Goal: Task Accomplishment & Management: Manage account settings

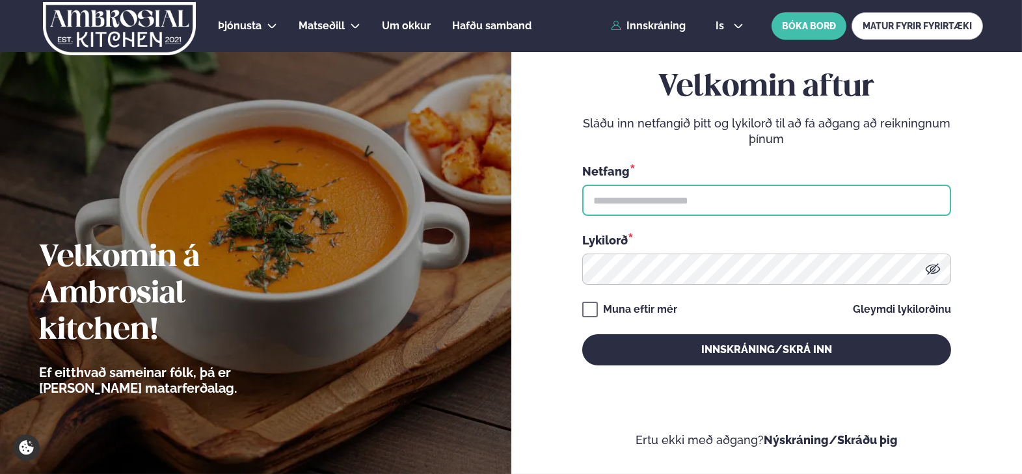
click at [734, 194] on input "text" at bounding box center [766, 200] width 369 height 31
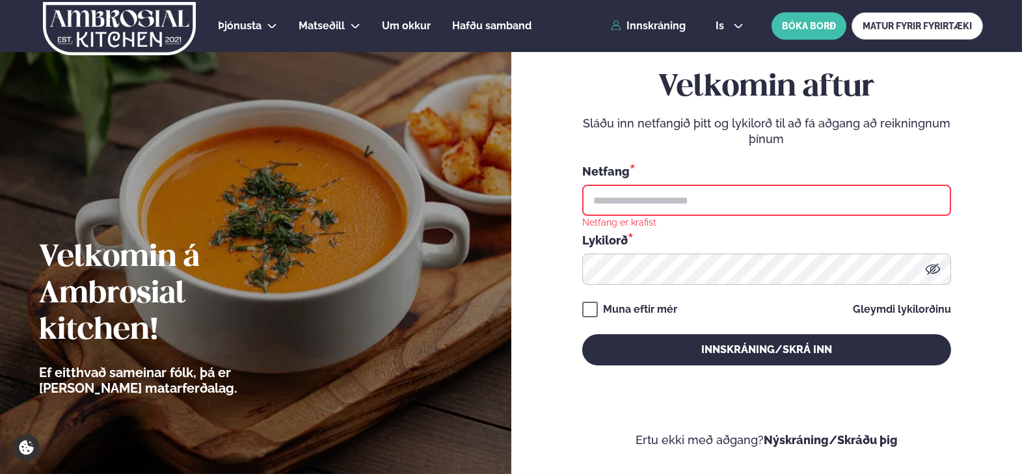
type input "**********"
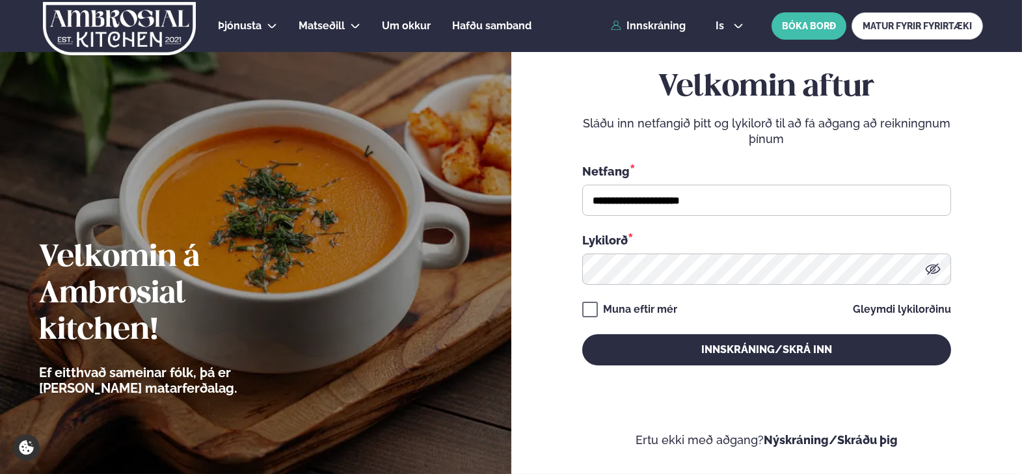
click at [712, 366] on div "**********" at bounding box center [766, 217] width 369 height 409
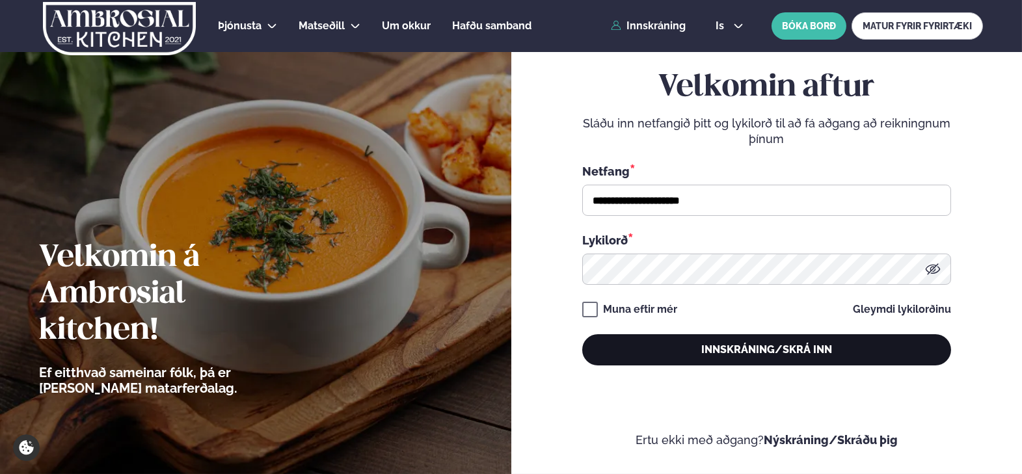
click at [732, 342] on button "Innskráning/Skrá inn" at bounding box center [766, 349] width 369 height 31
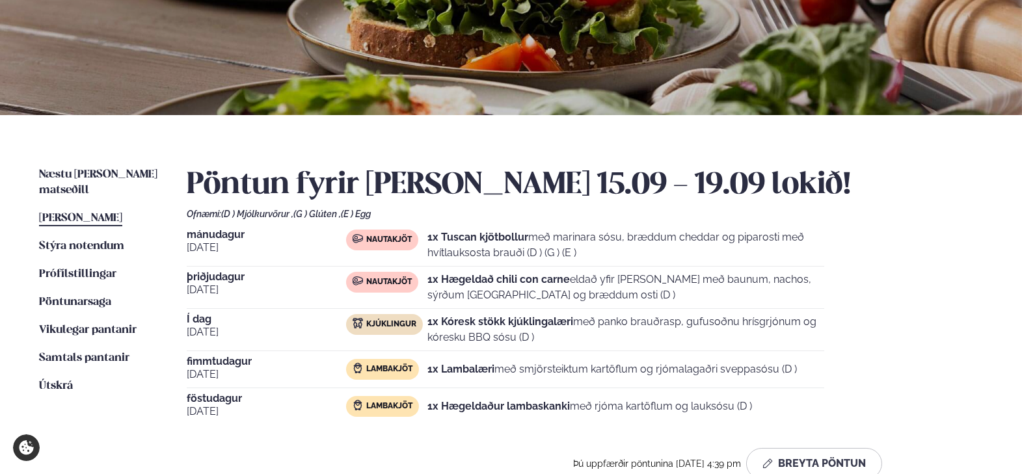
scroll to position [173, 0]
click at [832, 459] on button "Breyta Pöntun" at bounding box center [814, 463] width 136 height 31
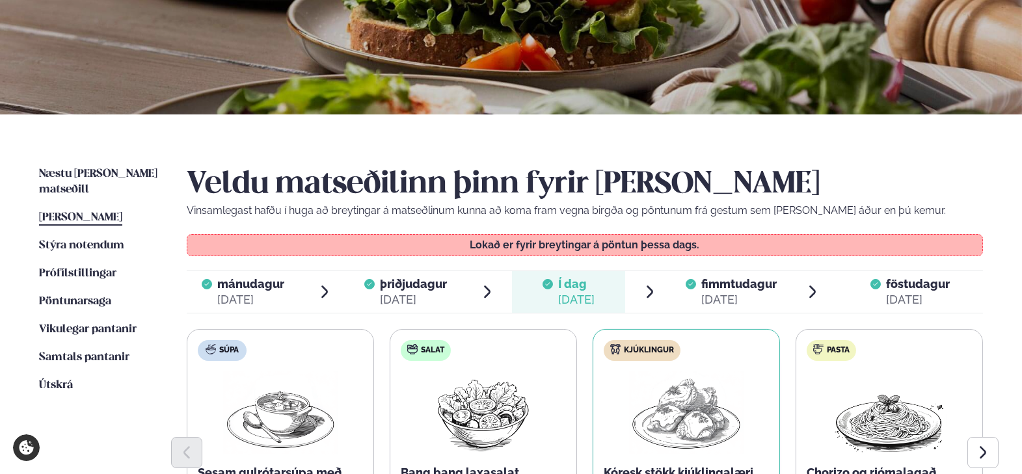
click at [754, 288] on span "fimmtudagur" at bounding box center [738, 284] width 75 height 14
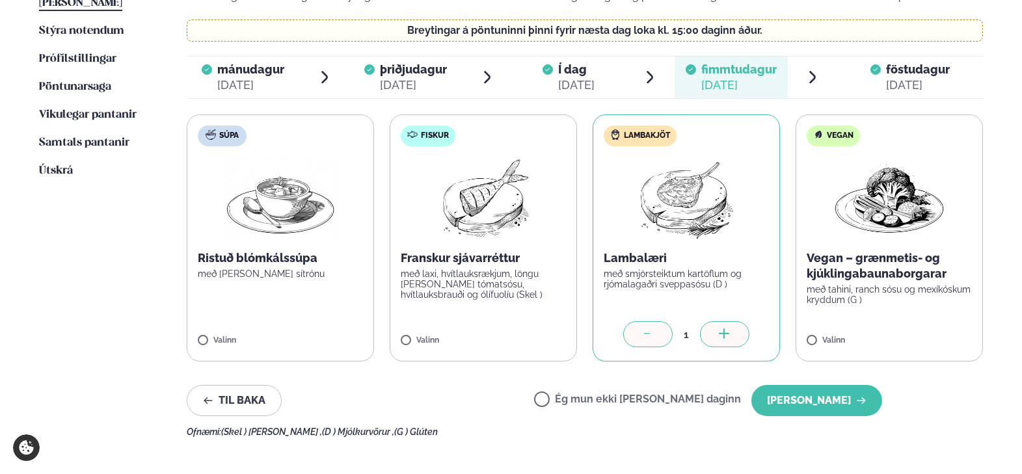
scroll to position [390, 0]
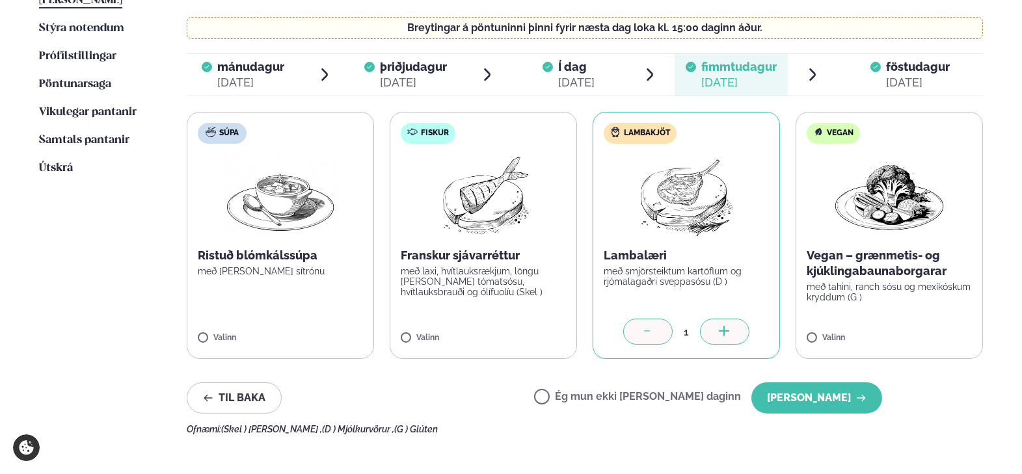
click at [911, 60] on span "föstudagur" at bounding box center [918, 67] width 64 height 14
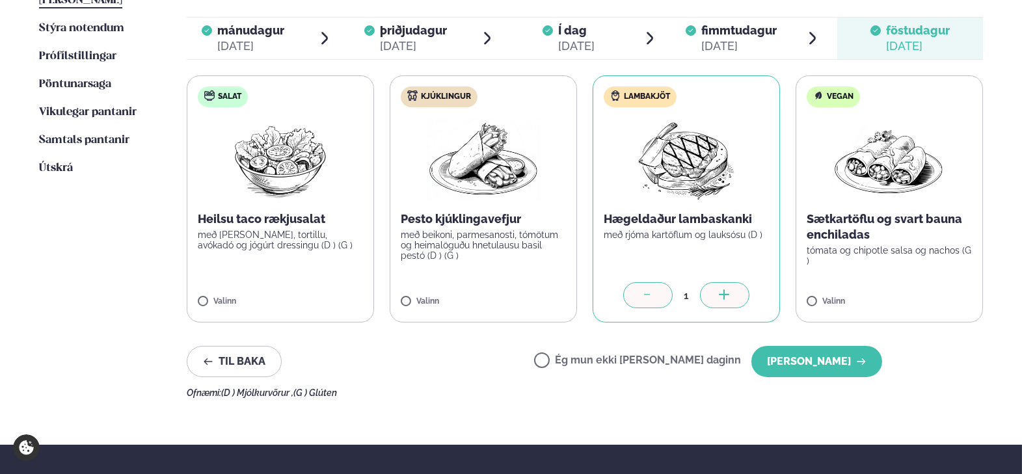
click at [726, 35] on span "fimmtudagur" at bounding box center [738, 30] width 75 height 14
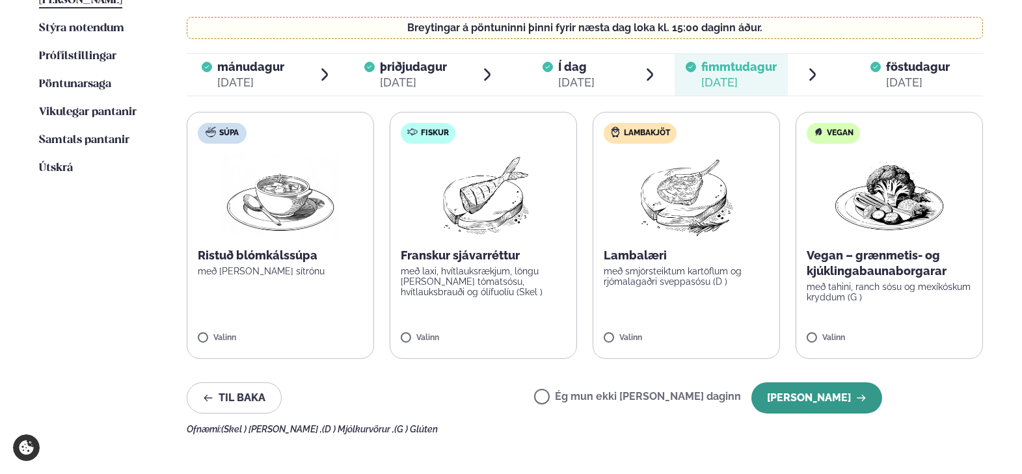
click at [868, 390] on button "[PERSON_NAME]" at bounding box center [816, 398] width 131 height 31
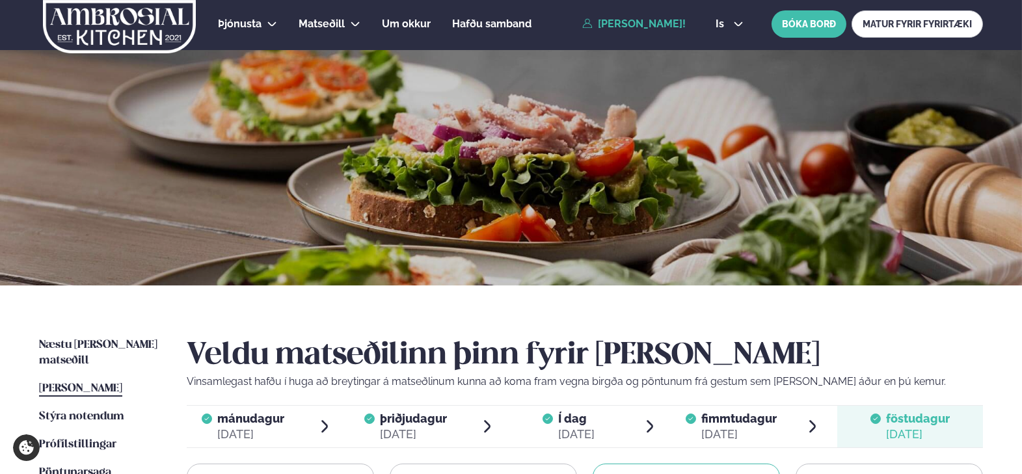
scroll to position [0, 0]
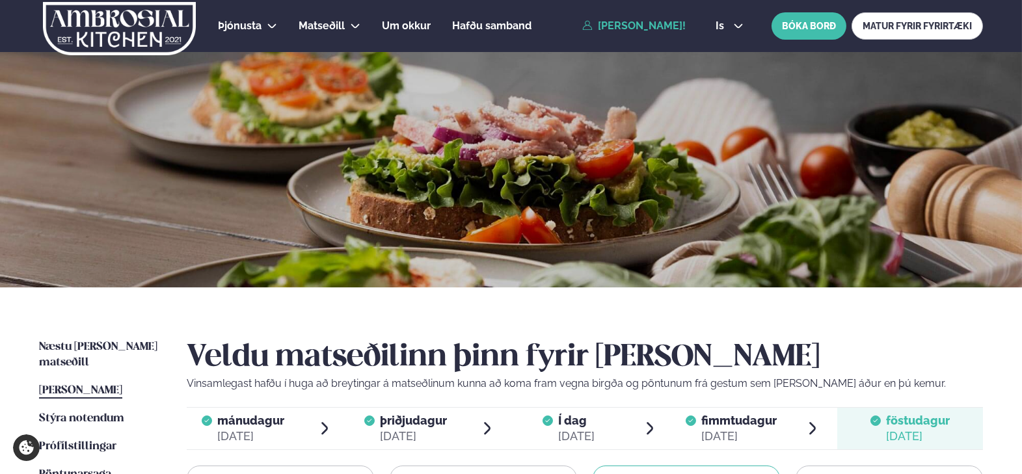
click at [107, 385] on span "[PERSON_NAME]" at bounding box center [80, 390] width 83 height 11
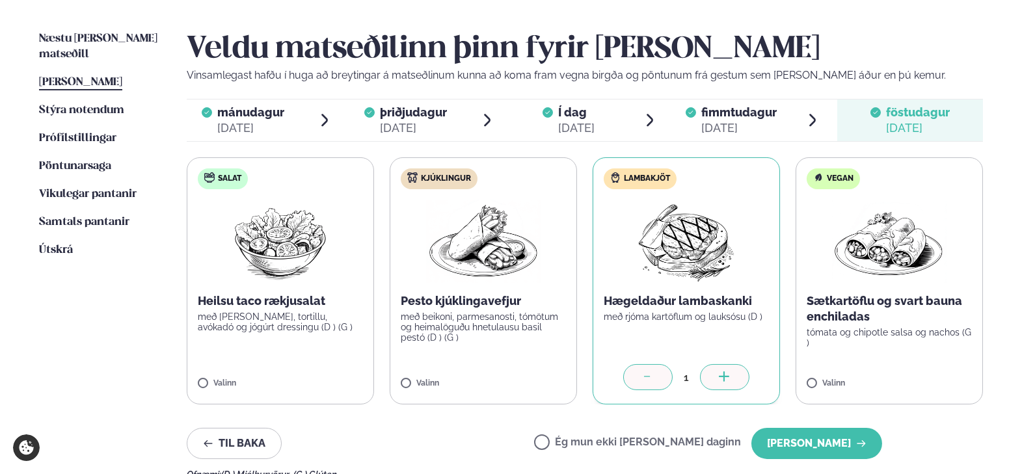
scroll to position [433, 0]
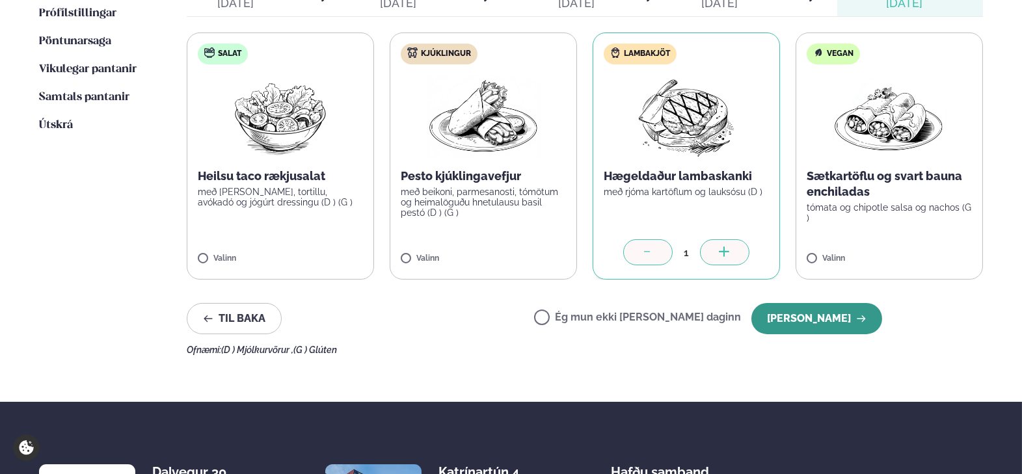
click at [837, 319] on button "[PERSON_NAME]" at bounding box center [816, 318] width 131 height 31
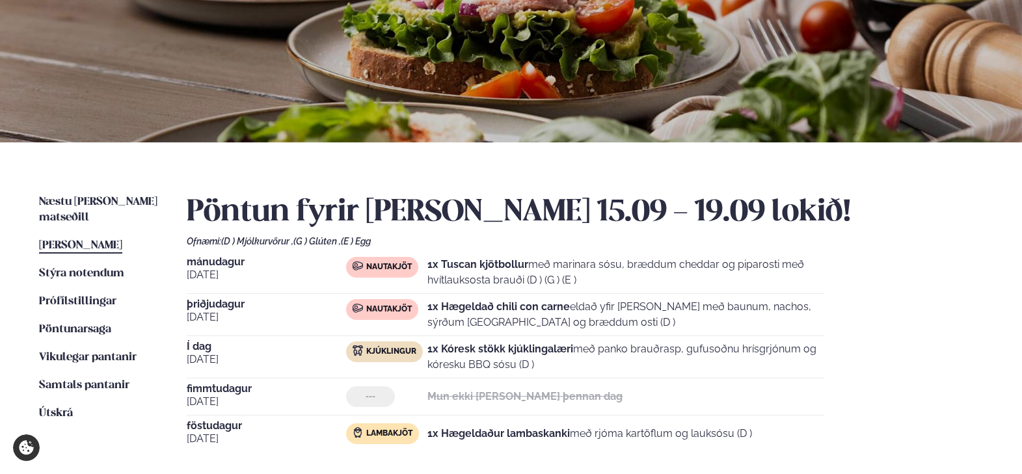
scroll to position [130, 0]
